Goal: Transaction & Acquisition: Subscribe to service/newsletter

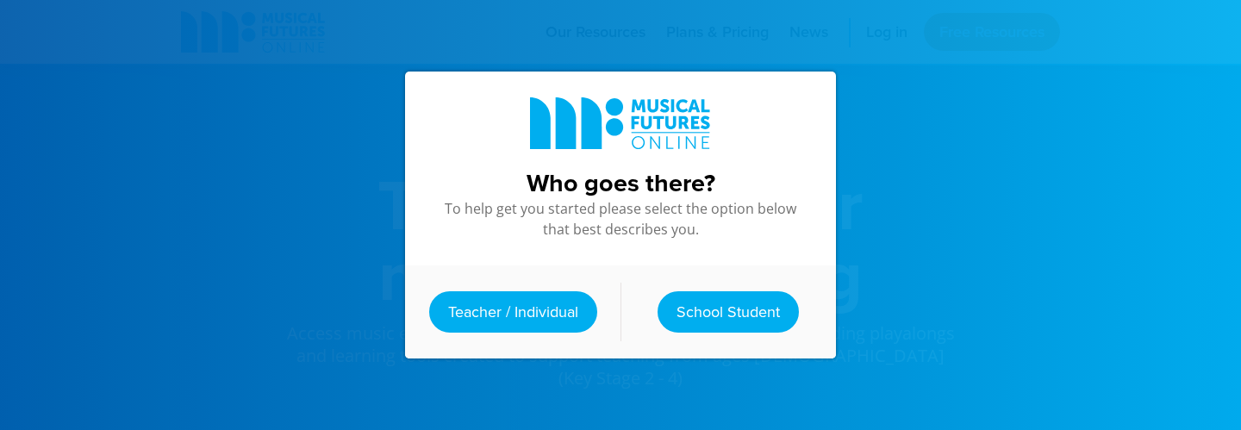
click at [958, 113] on div at bounding box center [620, 215] width 1241 height 430
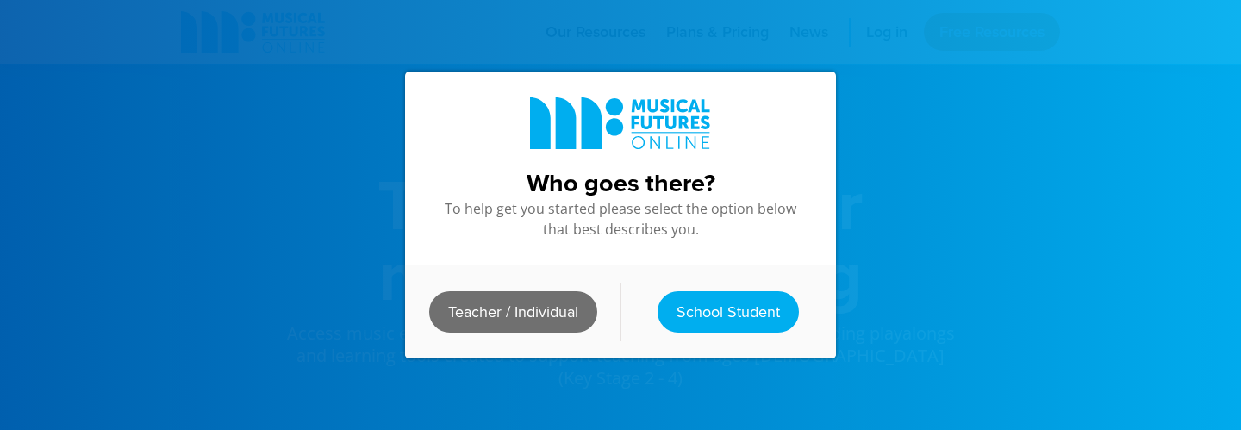
click at [552, 314] on link "Teacher / Individual" at bounding box center [513, 311] width 168 height 41
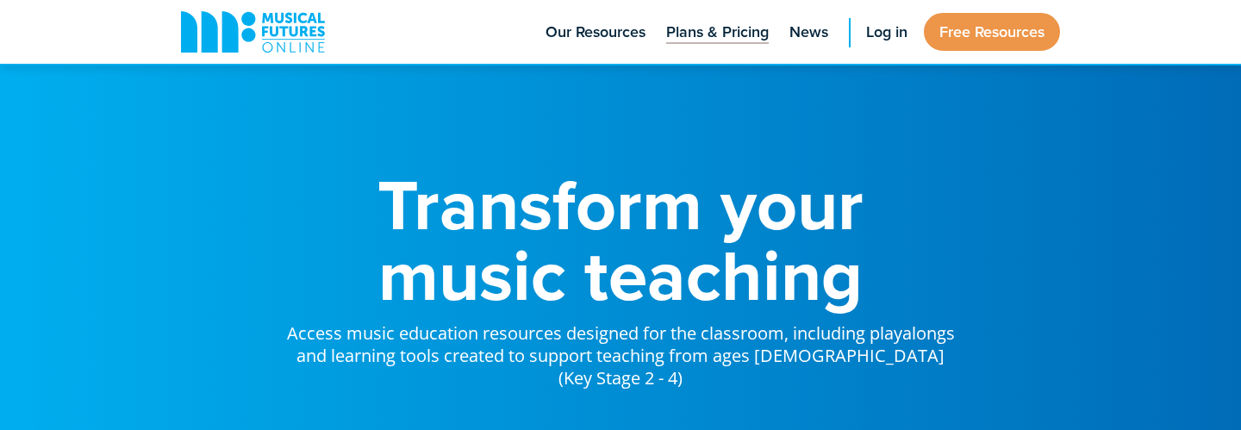
click at [725, 32] on span "Plans & Pricing" at bounding box center [717, 32] width 103 height 23
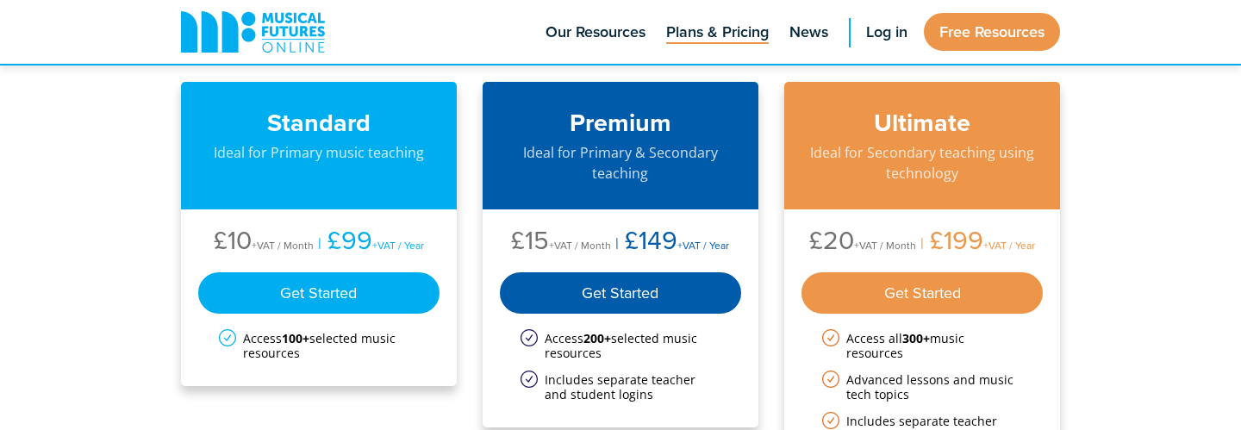
scroll to position [53, 0]
